Goal: Find specific page/section: Find specific page/section

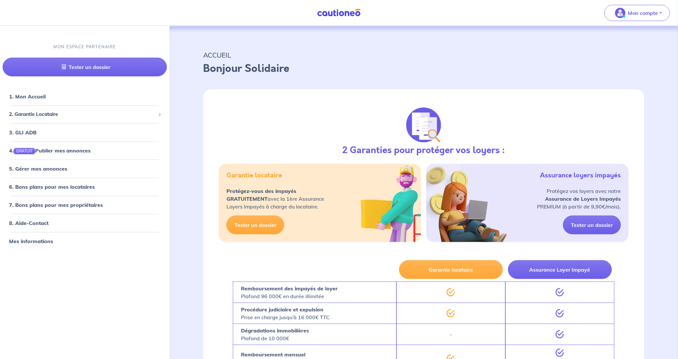
click at [335, 13] on img at bounding box center [339, 13] width 49 height 8
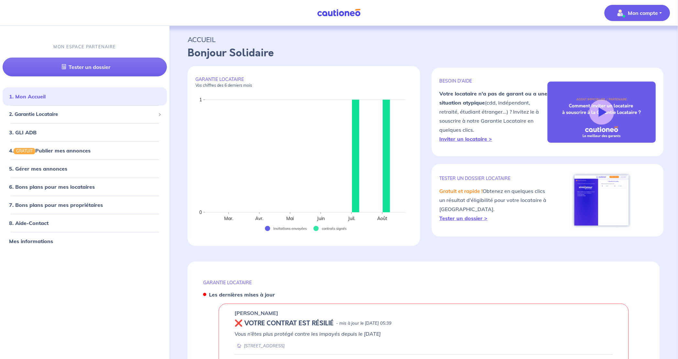
click at [650, 12] on p "Mon compte" at bounding box center [643, 13] width 30 height 8
click at [623, 39] on link "Mes informations" at bounding box center [631, 40] width 52 height 10
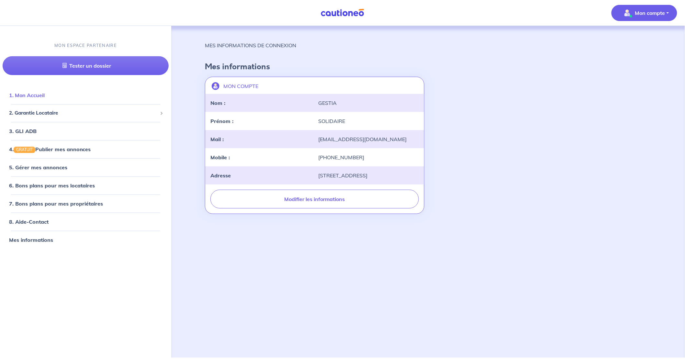
click at [33, 96] on link "1. Mon Accueil" at bounding box center [27, 95] width 36 height 6
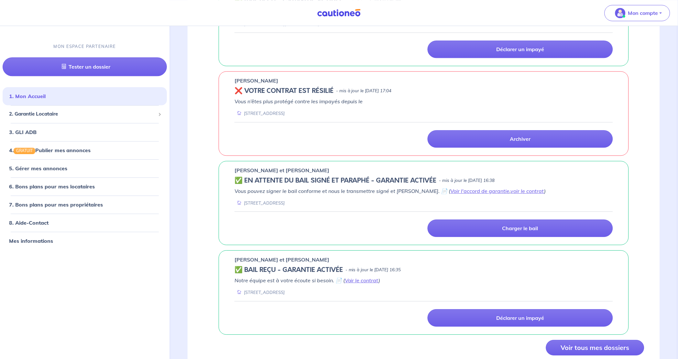
scroll to position [412, 0]
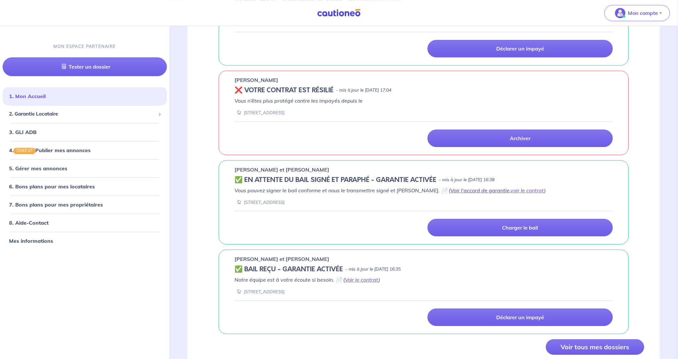
click at [451, 189] on link "Voir l'accord de garantie" at bounding box center [480, 190] width 59 height 6
